Goal: Obtain resource: Download file/media

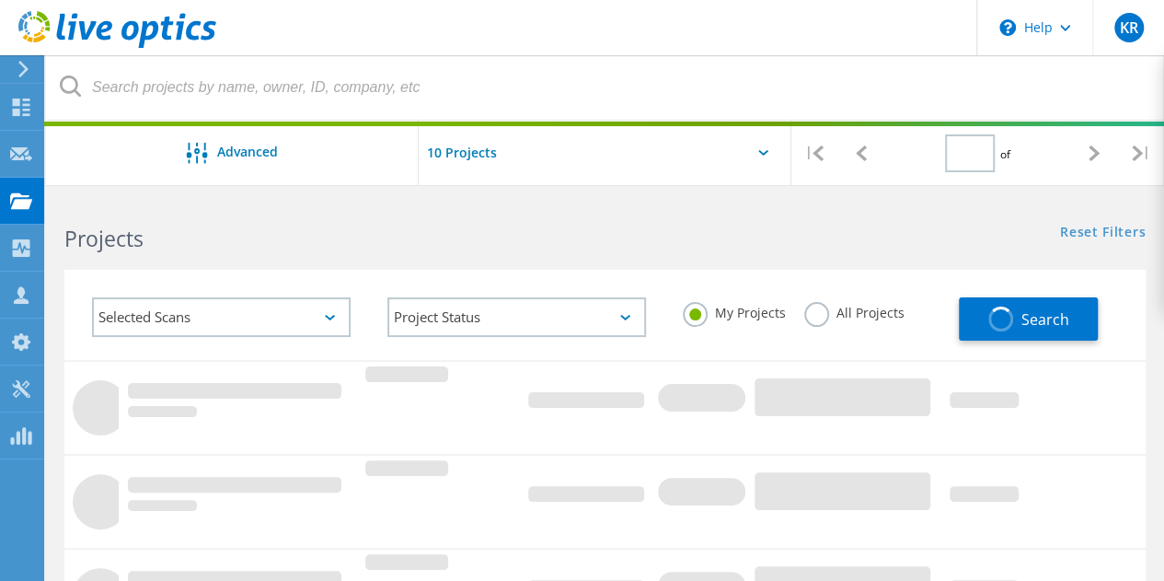
type input "1"
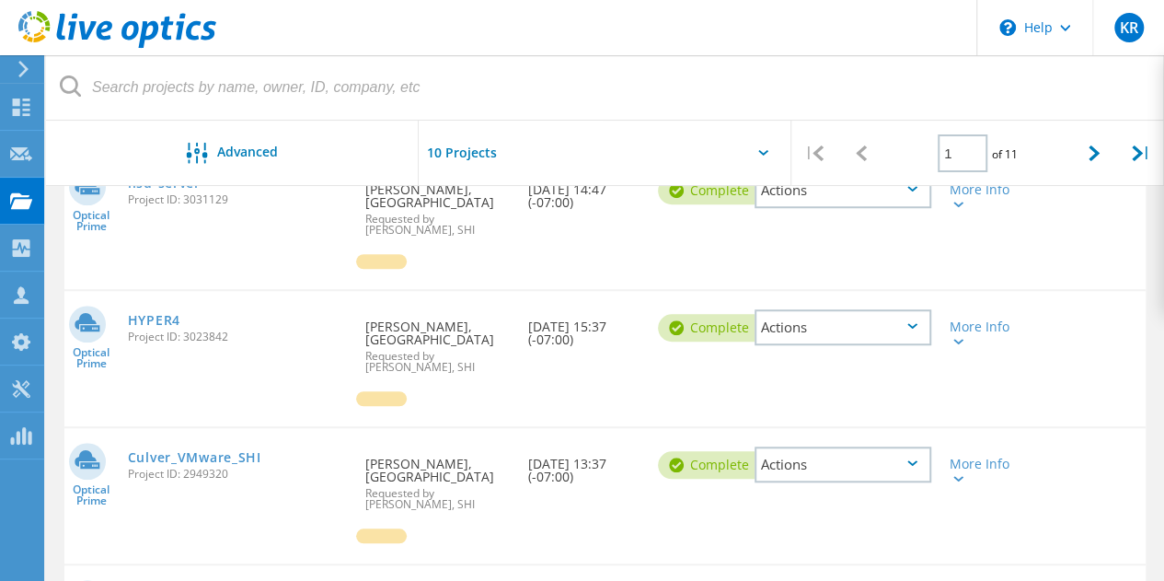
scroll to position [552, 0]
click at [156, 317] on link "HYPER4" at bounding box center [154, 318] width 52 height 13
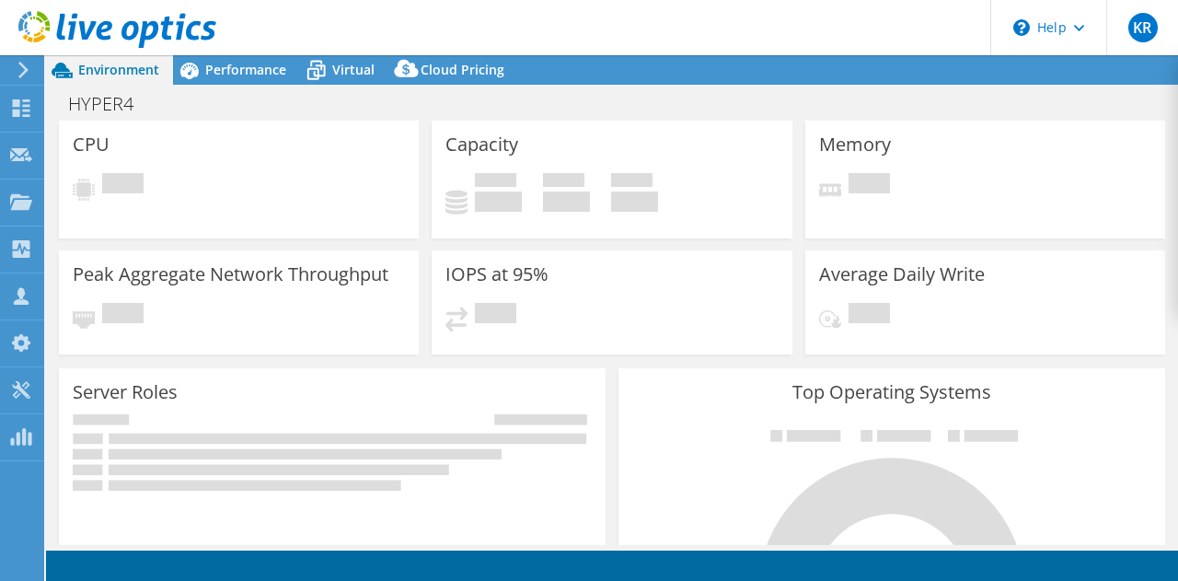
select select "USD"
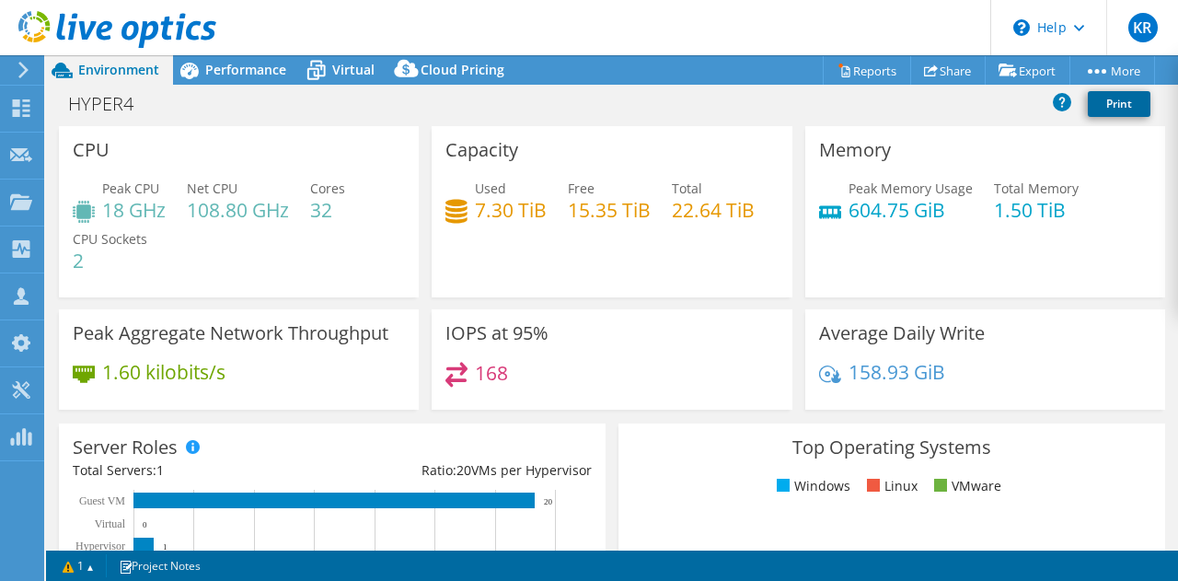
click at [1106, 102] on link "Print" at bounding box center [1119, 104] width 63 height 26
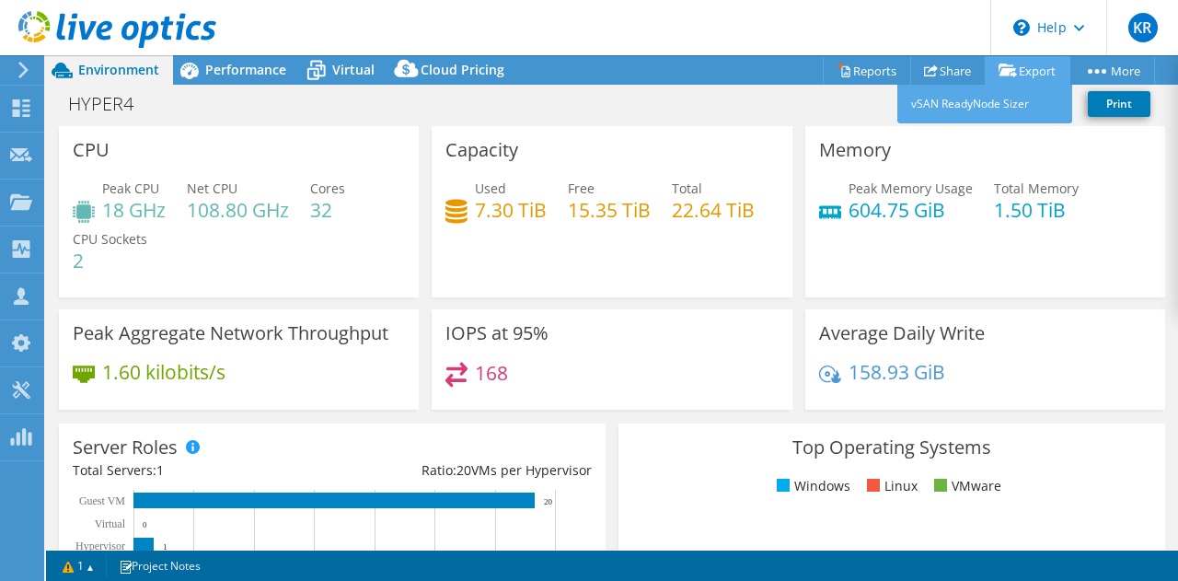
click at [1029, 69] on link "Export" at bounding box center [1028, 70] width 86 height 29
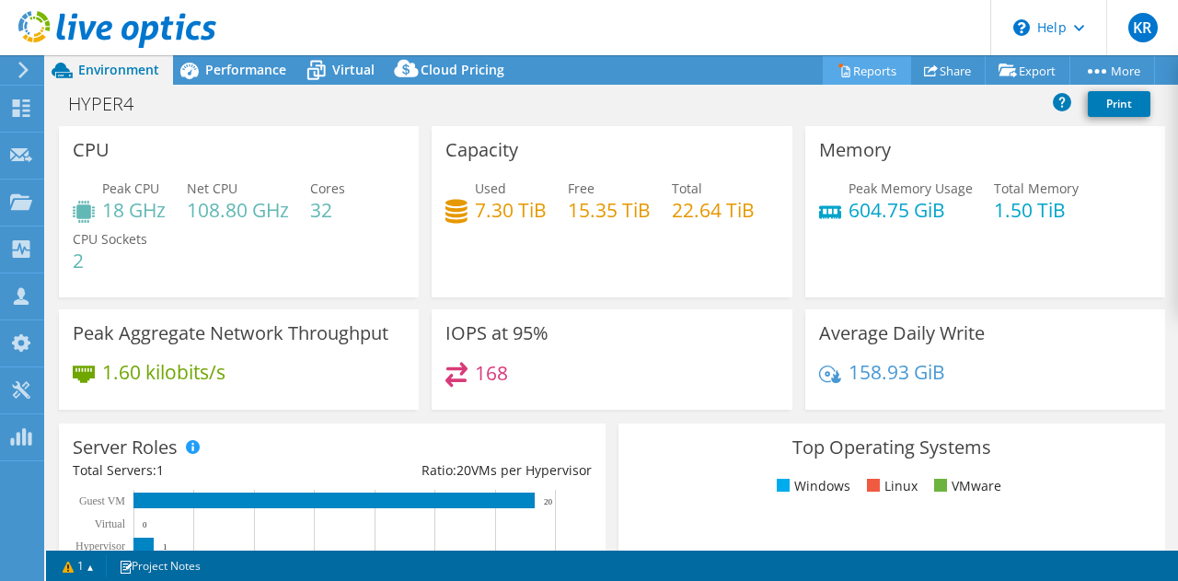
click at [848, 67] on link "Reports" at bounding box center [867, 70] width 88 height 29
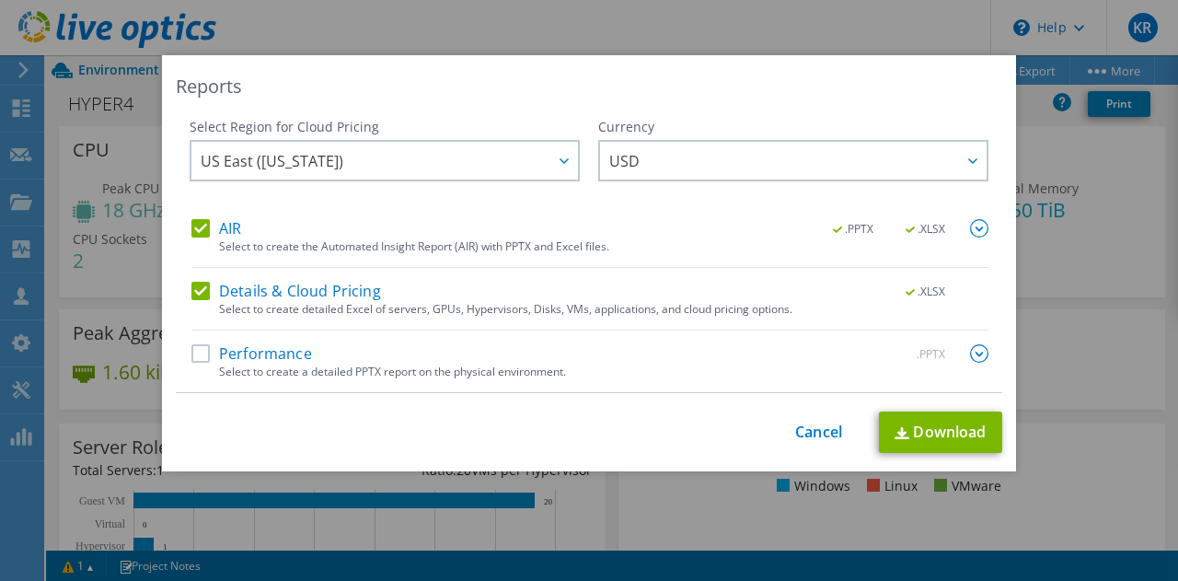
click at [194, 292] on label "Details & Cloud Pricing" at bounding box center [286, 291] width 190 height 18
click at [0, 0] on input "Details & Cloud Pricing" at bounding box center [0, 0] width 0 height 0
click at [193, 349] on label "Performance" at bounding box center [251, 353] width 121 height 18
click at [0, 0] on input "Performance" at bounding box center [0, 0] width 0 height 0
click at [195, 354] on label "Performance" at bounding box center [251, 353] width 121 height 18
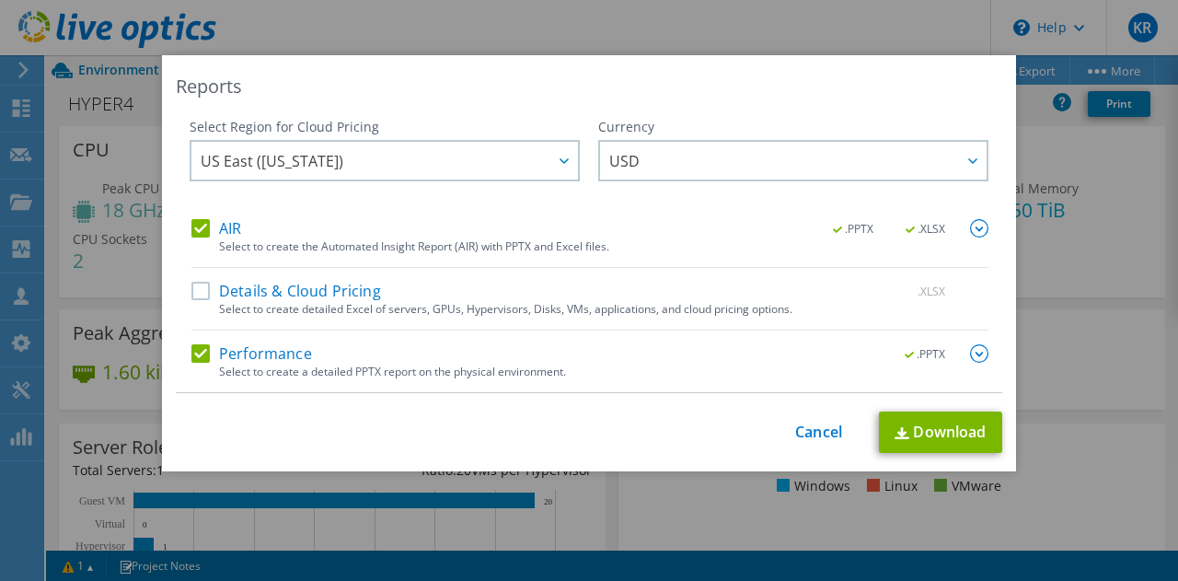
click at [0, 0] on input "Performance" at bounding box center [0, 0] width 0 height 0
click at [970, 227] on img at bounding box center [979, 228] width 18 height 18
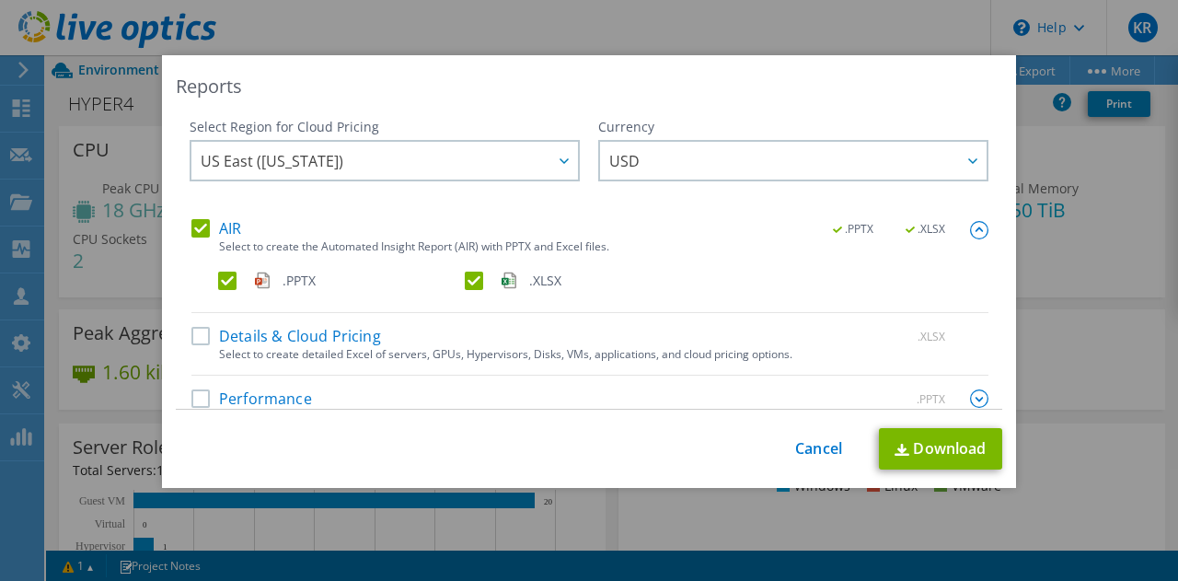
click at [466, 283] on label ".XLSX" at bounding box center [586, 280] width 243 height 18
click at [0, 0] on input ".XLSX" at bounding box center [0, 0] width 0 height 0
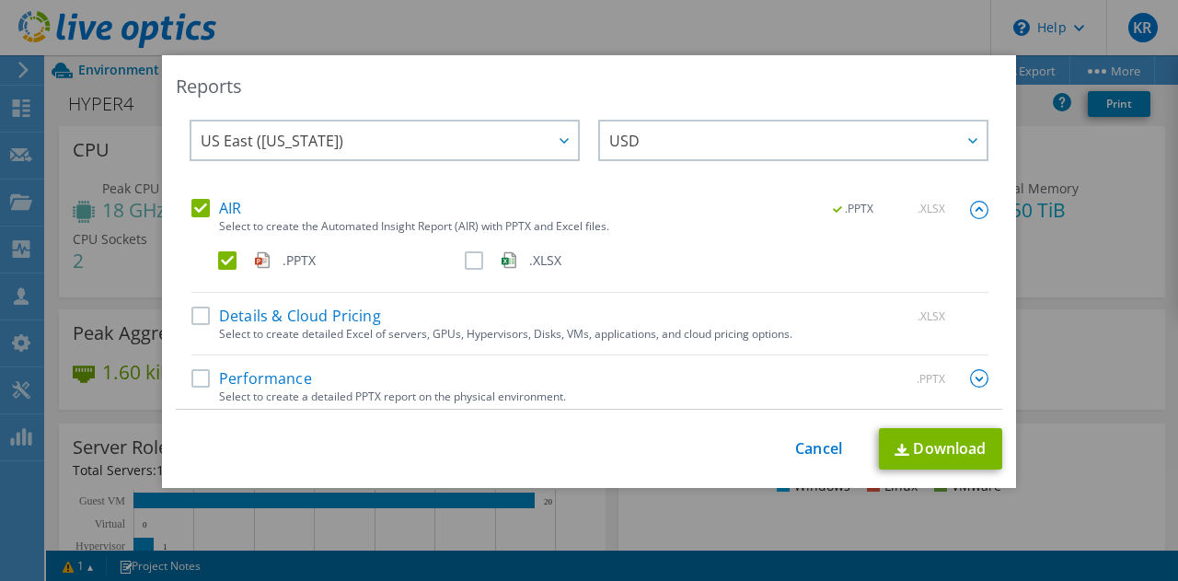
scroll to position [28, 0]
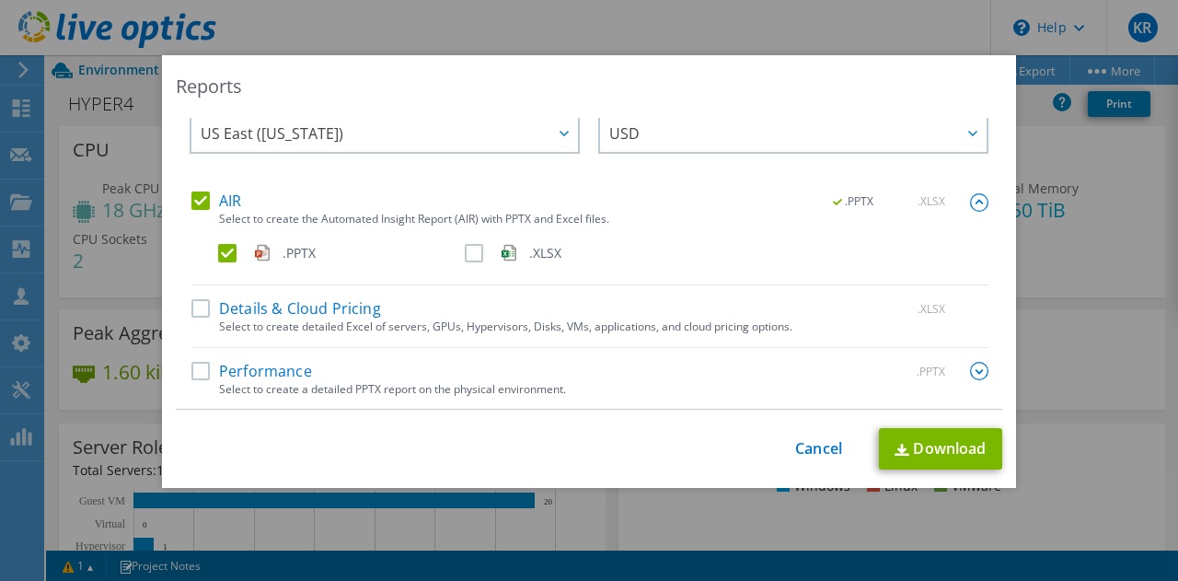
click at [929, 371] on span ".PPTX" at bounding box center [927, 371] width 70 height 13
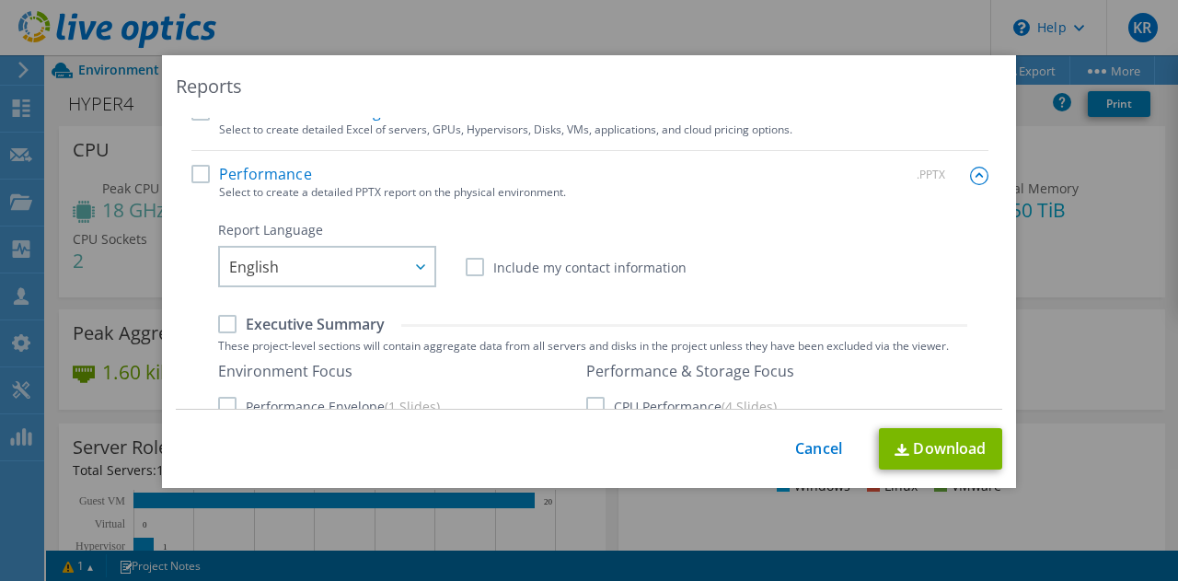
scroll to position [120, 0]
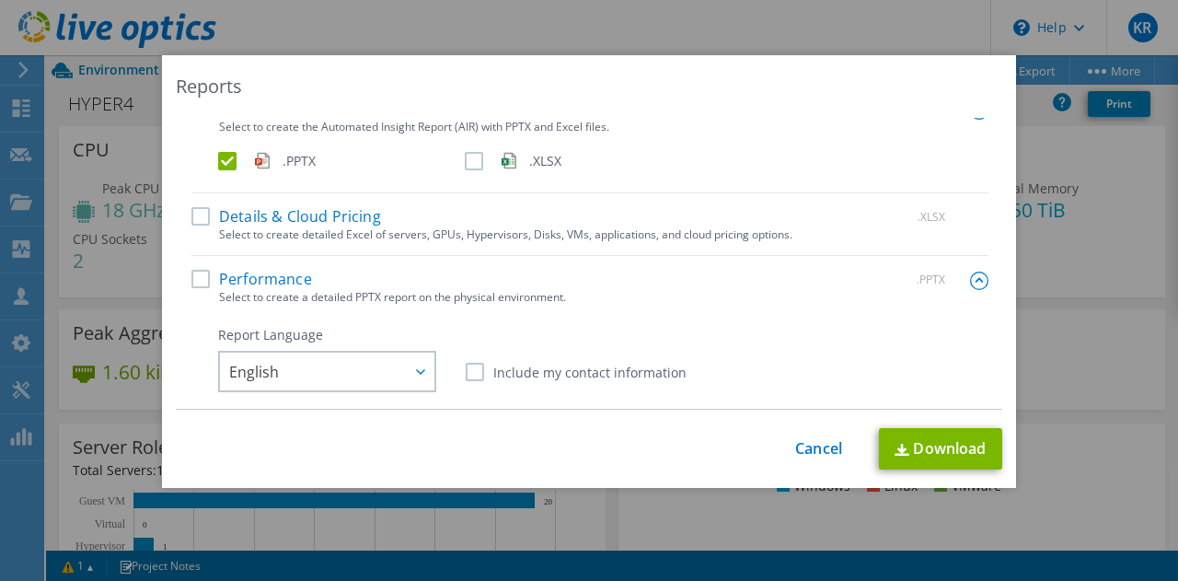
click at [970, 275] on img at bounding box center [979, 280] width 18 height 18
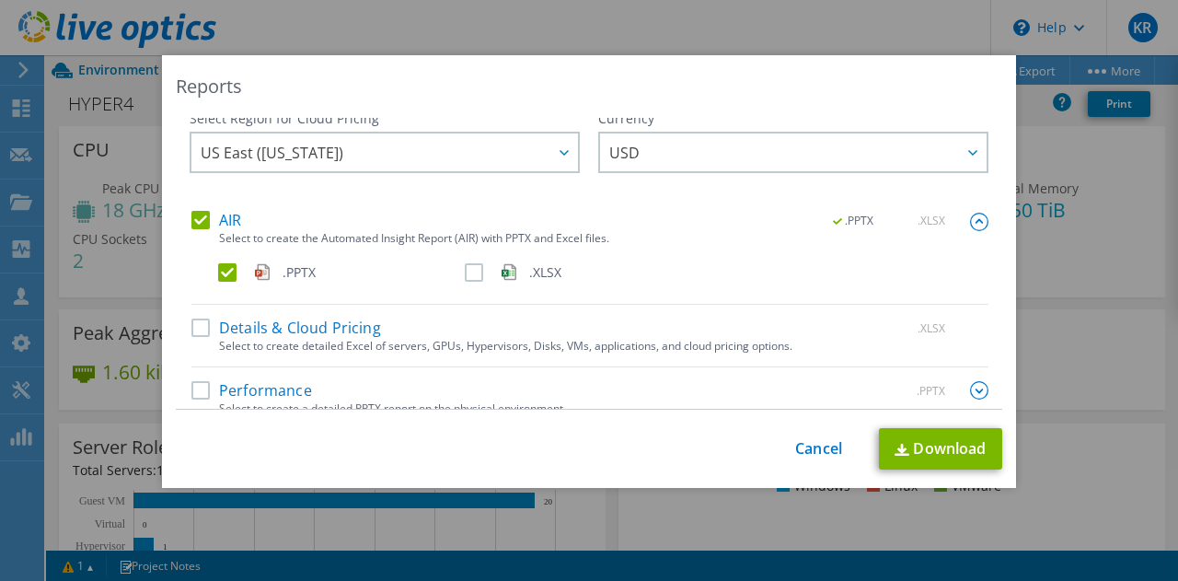
scroll to position [0, 0]
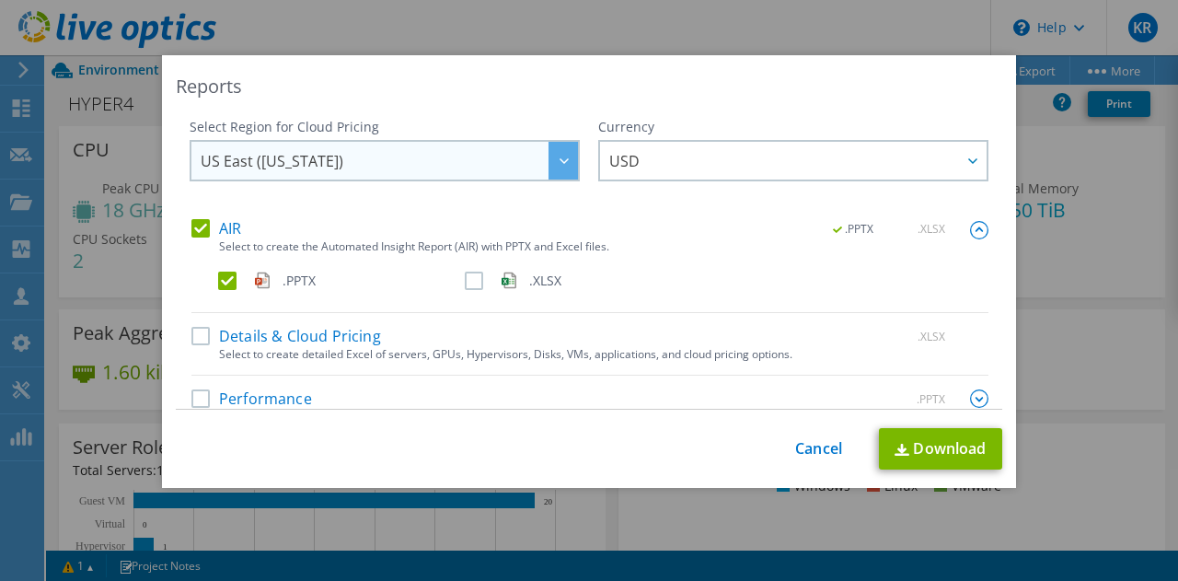
click at [426, 168] on span "US East ([US_STATE])" at bounding box center [389, 161] width 377 height 38
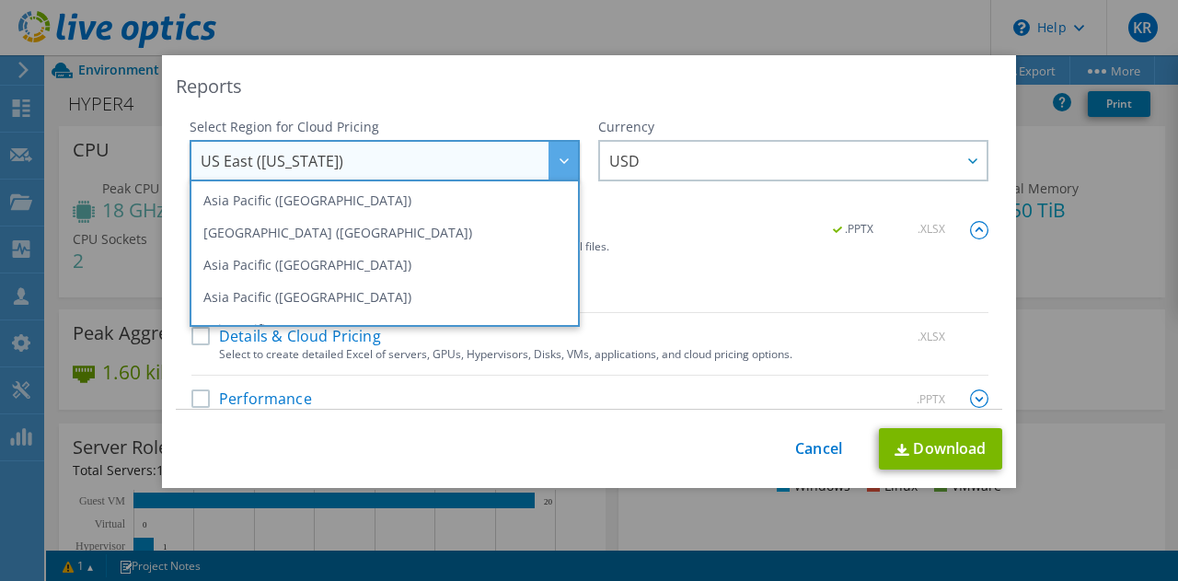
click at [426, 168] on span "US East ([US_STATE])" at bounding box center [389, 161] width 377 height 38
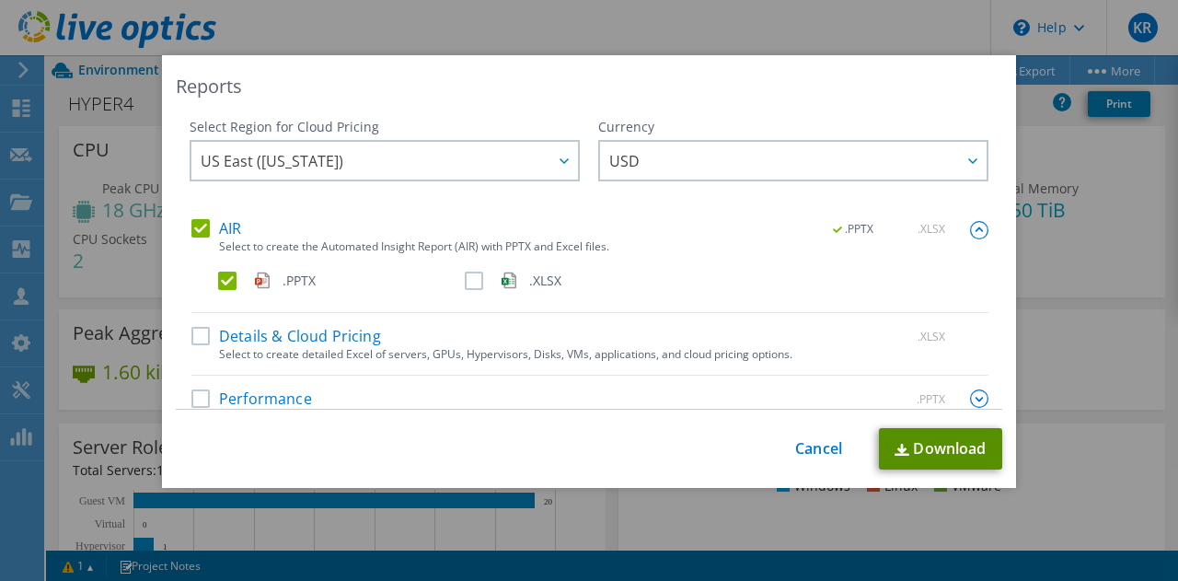
click at [904, 446] on link "Download" at bounding box center [940, 448] width 123 height 41
